Goal: Task Accomplishment & Management: Use online tool/utility

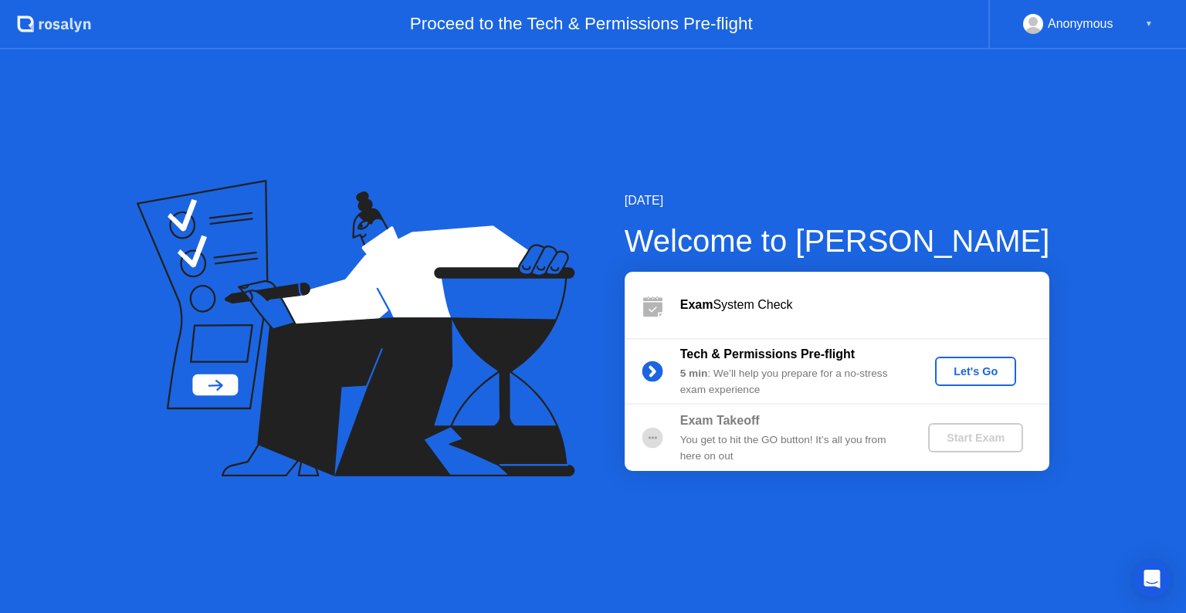
click at [984, 373] on div "Let's Go" at bounding box center [975, 371] width 69 height 12
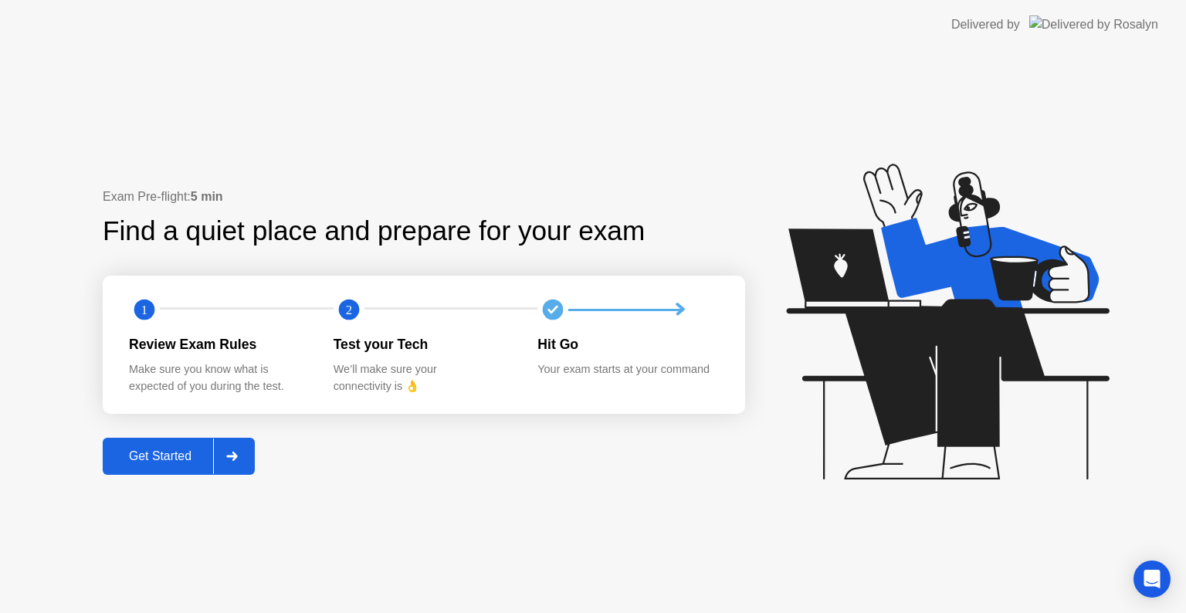
click at [178, 452] on div "Get Started" at bounding box center [160, 456] width 106 height 14
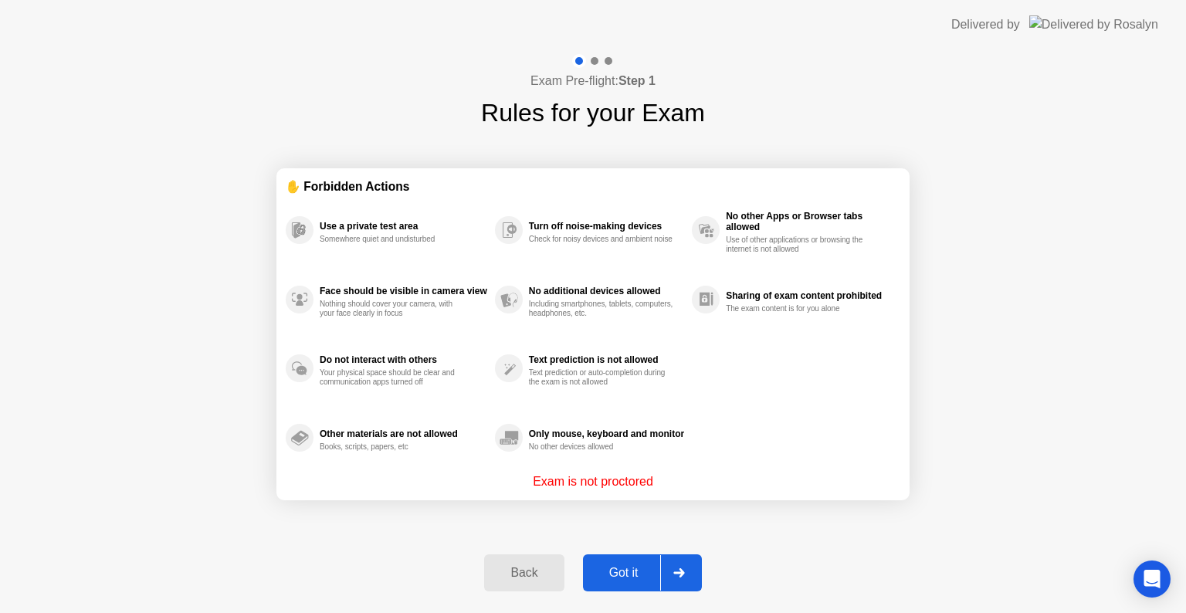
drag, startPoint x: 300, startPoint y: 229, endPoint x: 300, endPoint y: 237, distance: 8.5
click at [300, 229] on icon at bounding box center [301, 231] width 8 height 7
click at [304, 297] on circle at bounding box center [300, 300] width 28 height 28
click at [629, 566] on div "Got it" at bounding box center [623, 573] width 73 height 14
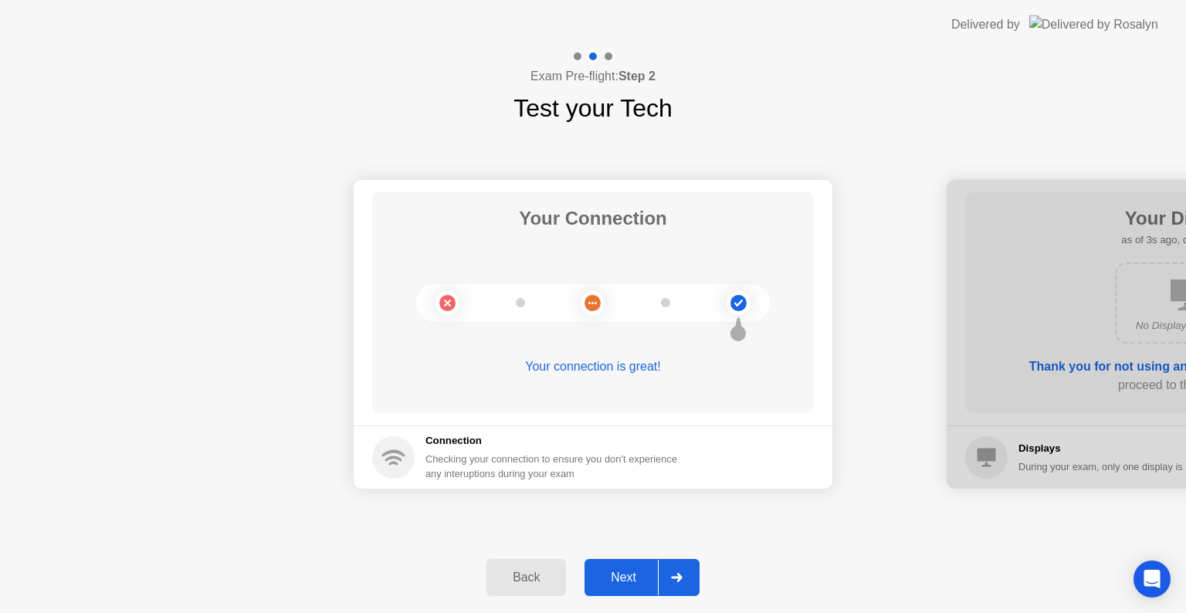
click at [636, 574] on div "Next" at bounding box center [623, 578] width 69 height 14
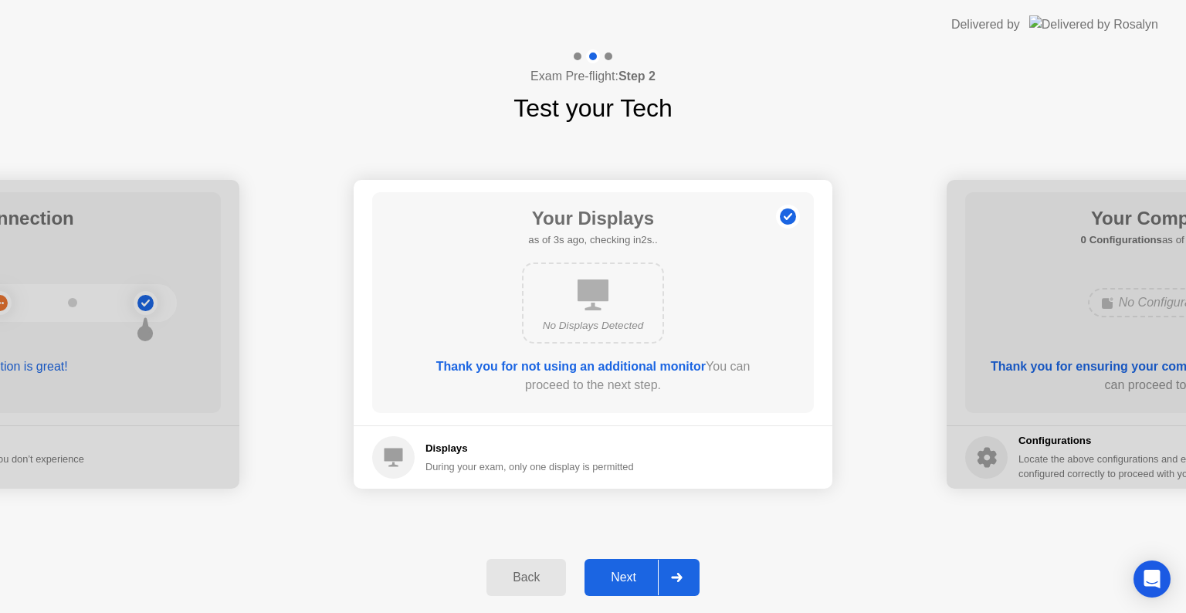
click at [622, 584] on div "Next" at bounding box center [623, 578] width 69 height 14
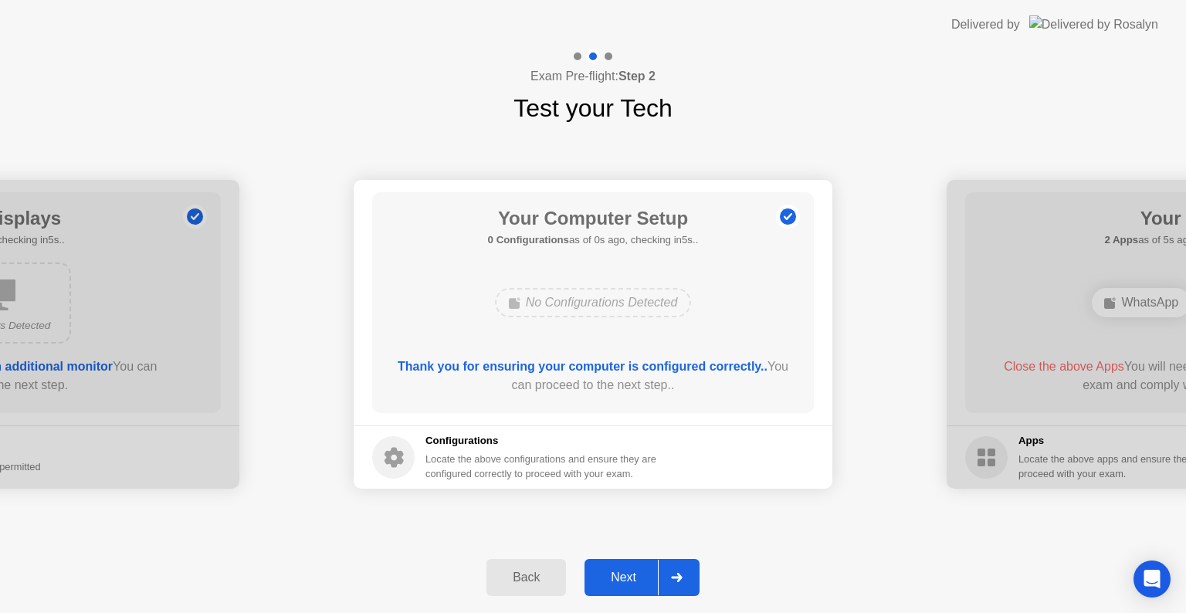
click at [612, 571] on div "Next" at bounding box center [623, 578] width 69 height 14
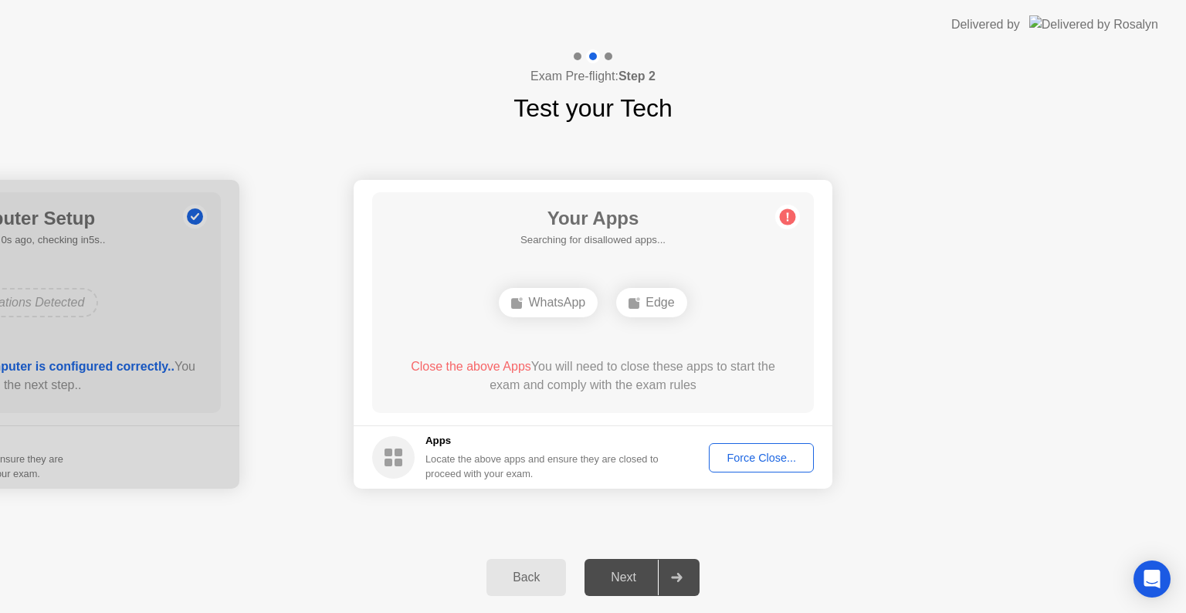
click at [762, 454] on div "Force Close..." at bounding box center [761, 458] width 94 height 12
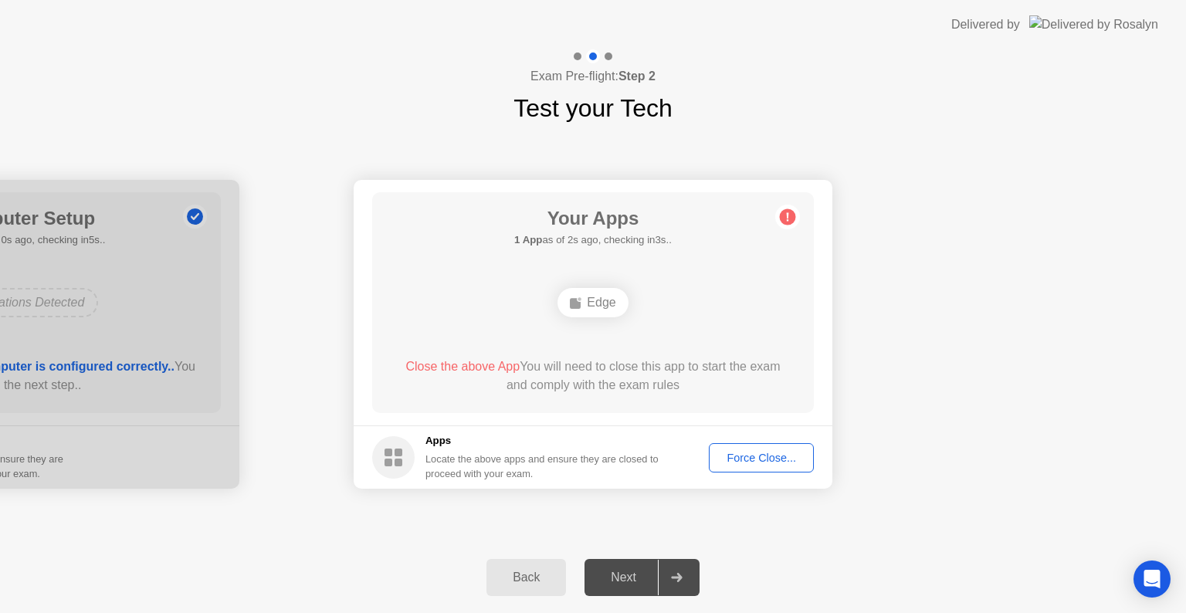
click at [743, 459] on div "Force Close..." at bounding box center [761, 458] width 94 height 12
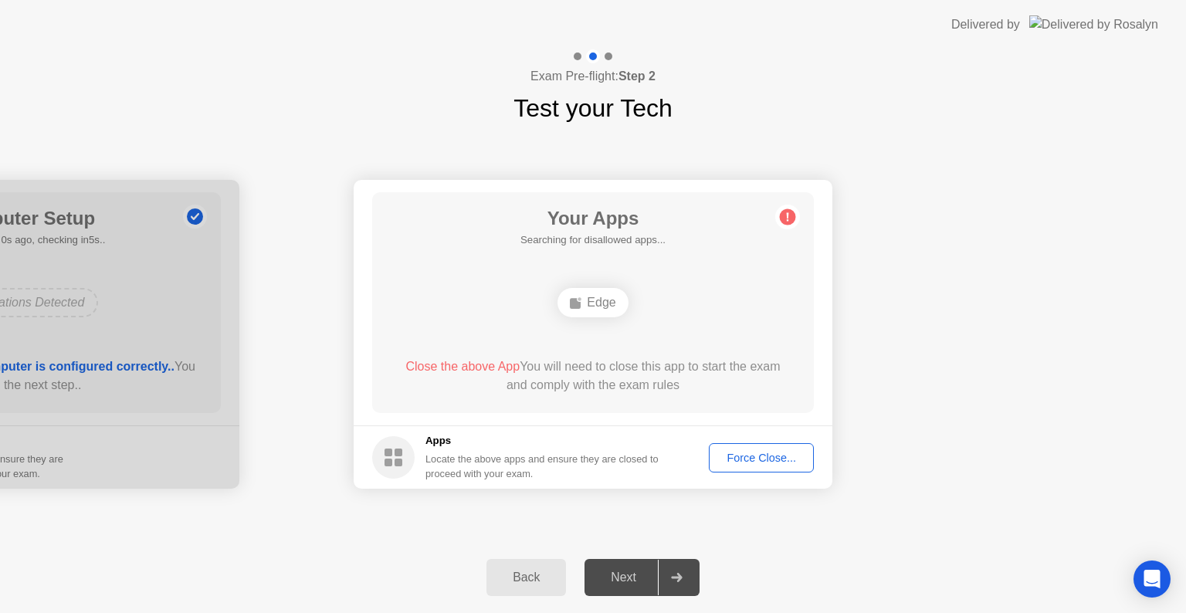
click at [781, 469] on button "Force Close..." at bounding box center [761, 457] width 105 height 29
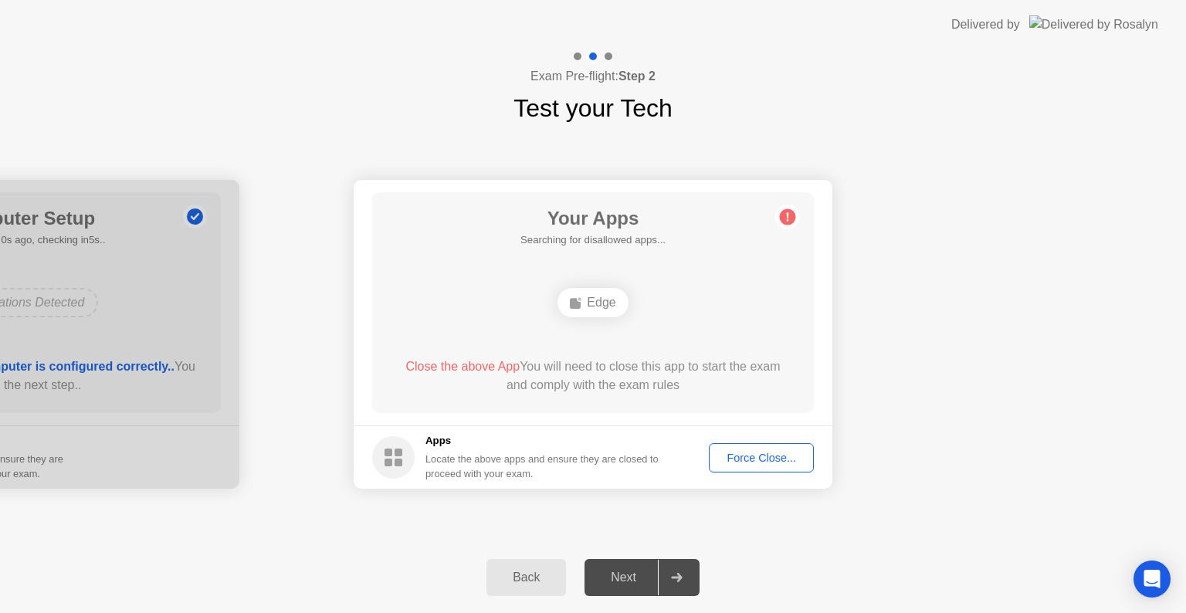
click at [608, 574] on div "Next" at bounding box center [623, 578] width 69 height 14
click at [784, 217] on circle at bounding box center [788, 217] width 16 height 16
click at [588, 298] on div "Edge" at bounding box center [592, 302] width 70 height 29
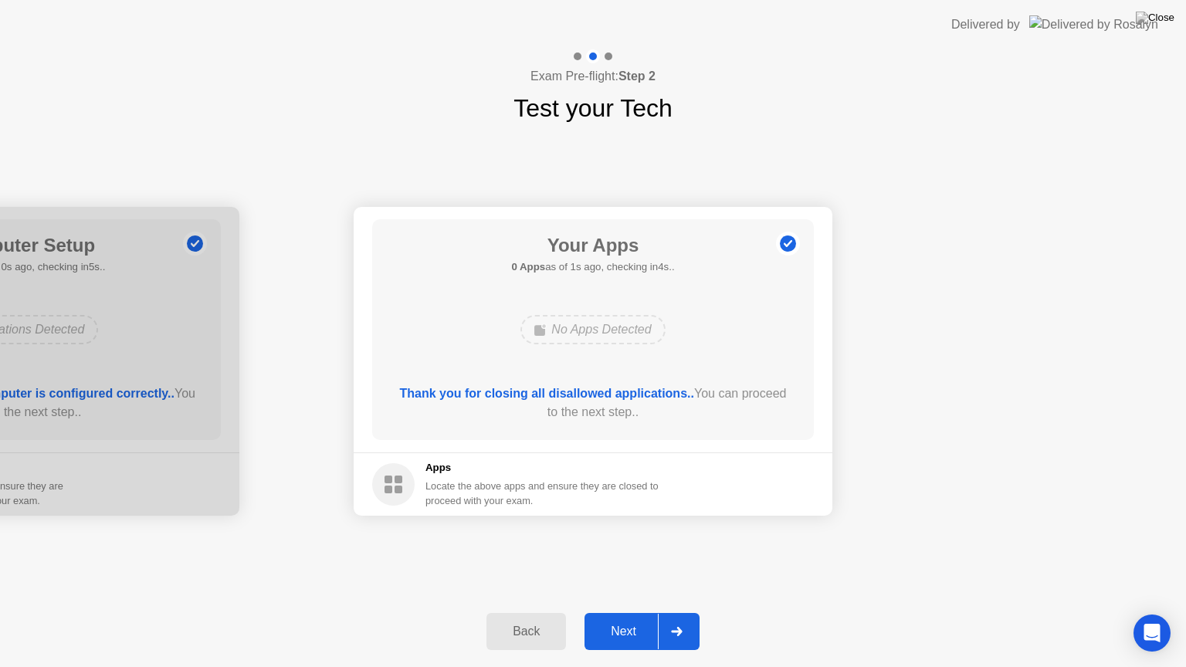
click at [604, 612] on div "Next" at bounding box center [623, 632] width 69 height 14
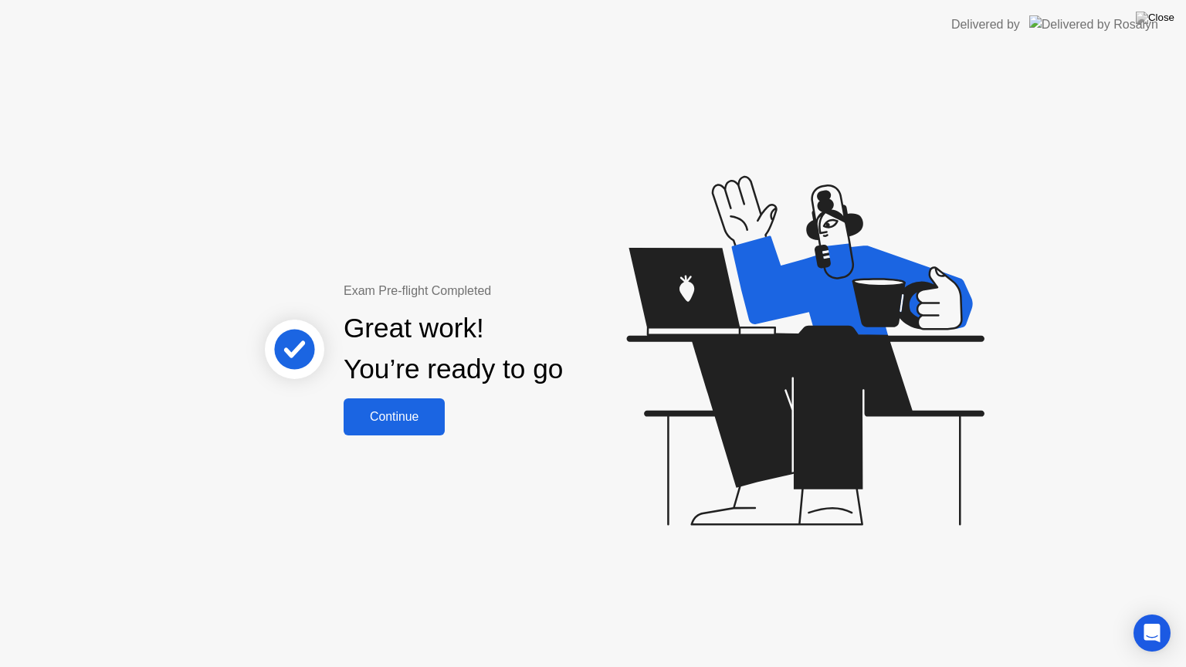
click at [395, 418] on div "Continue" at bounding box center [394, 417] width 92 height 14
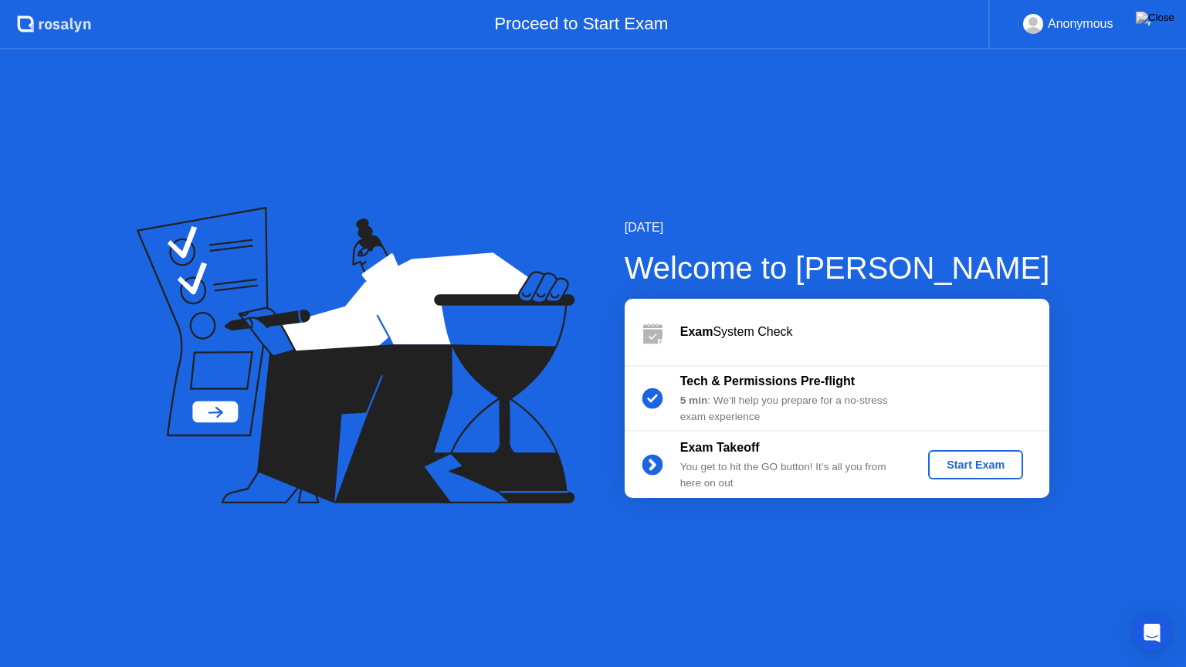
click at [974, 463] on div "Start Exam" at bounding box center [975, 465] width 83 height 12
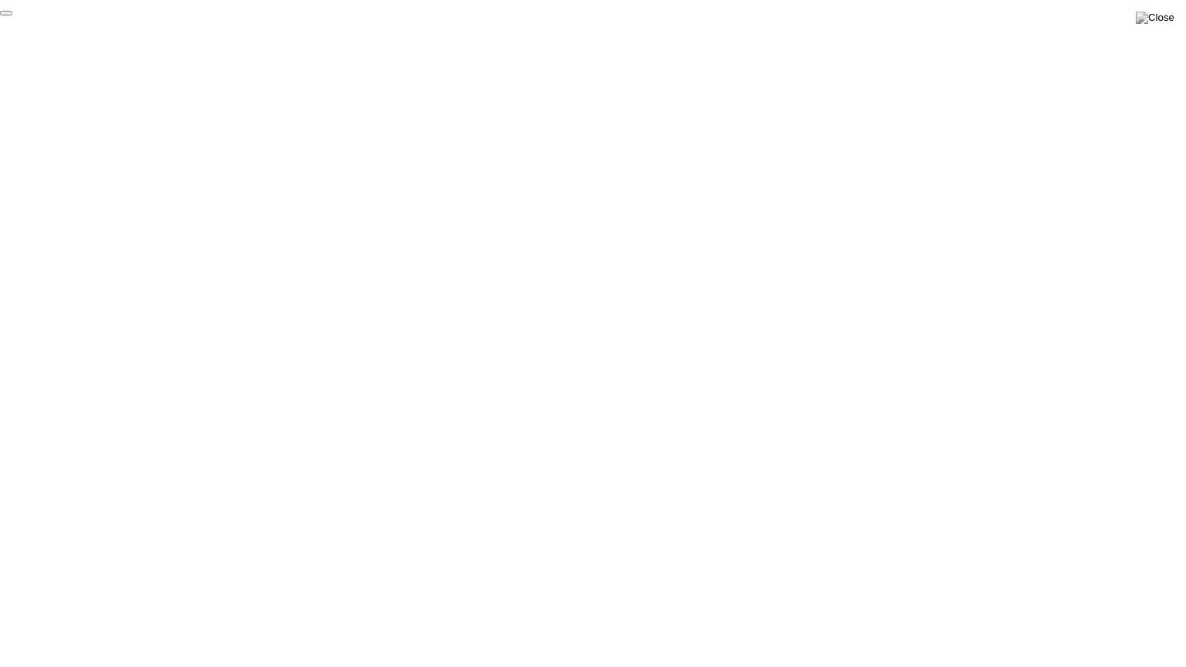
click div "End Proctoring Session"
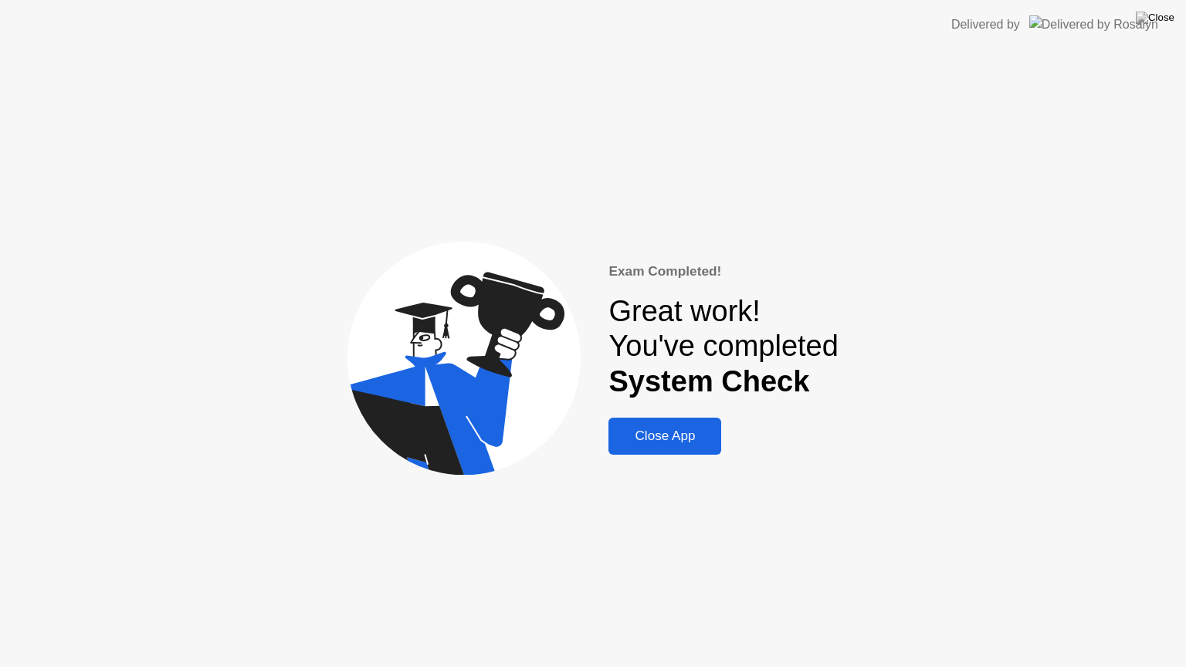
click at [664, 432] on div "Close App" at bounding box center [664, 435] width 103 height 15
